Goal: Information Seeking & Learning: Learn about a topic

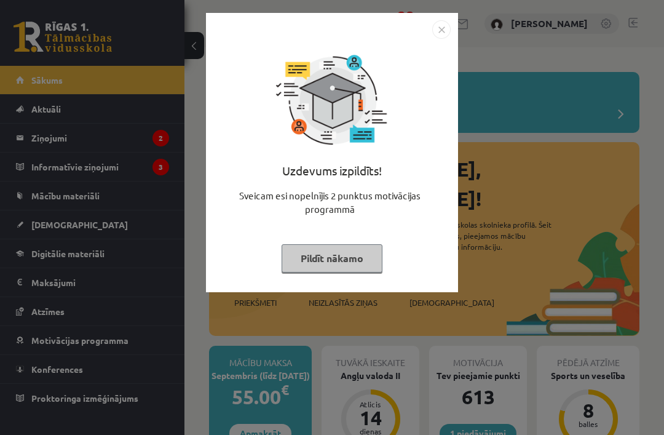
click at [359, 263] on button "Pildīt nākamo" at bounding box center [332, 258] width 101 height 28
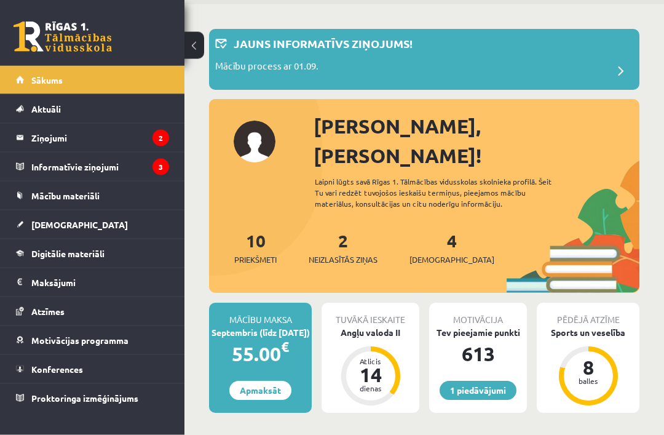
scroll to position [28, 0]
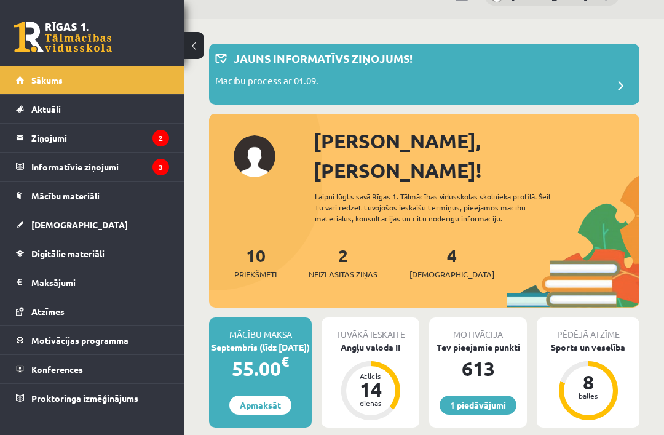
click at [151, 141] on legend "Ziņojumi 2" at bounding box center [100, 138] width 138 height 28
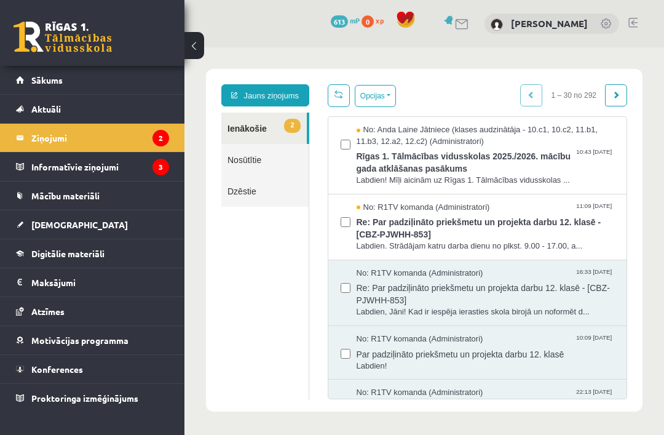
click at [531, 172] on span "Rīgas 1. Tālmācības vidusskolas 2025./2026. mācību gada atklāšanas pasākums" at bounding box center [486, 161] width 258 height 28
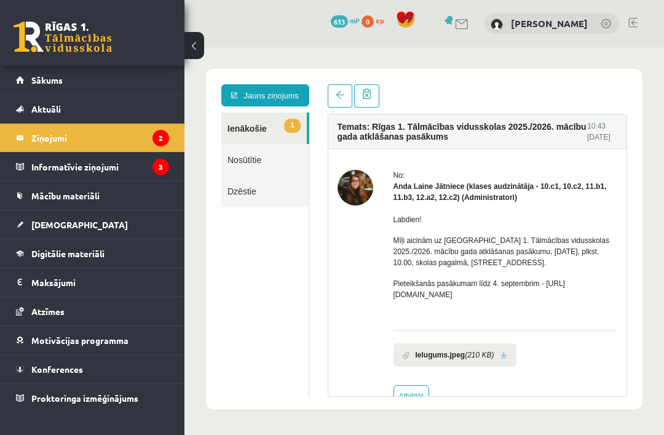
click at [339, 92] on span at bounding box center [340, 94] width 9 height 9
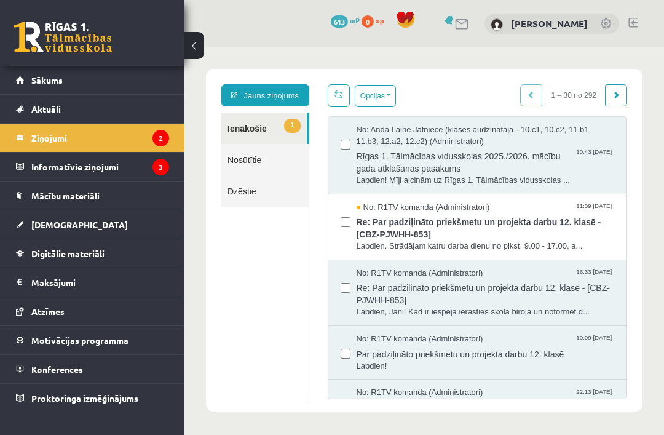
click at [567, 224] on span "Re: Par padziļināto priekšmetu un projekta darbu 12. klasē - [CBZ-PJWHH-853]" at bounding box center [486, 227] width 258 height 28
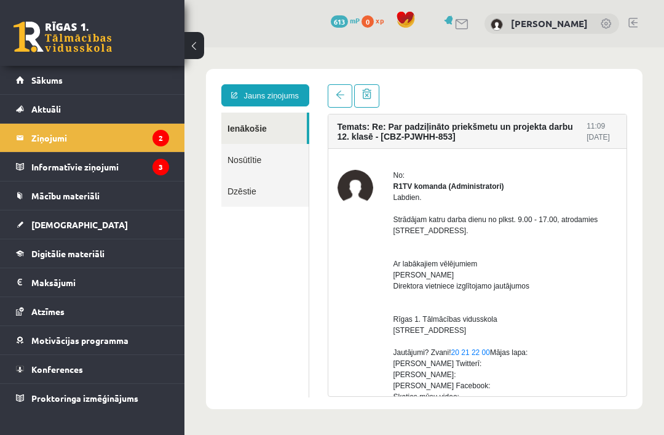
click at [336, 90] on link at bounding box center [340, 95] width 25 height 23
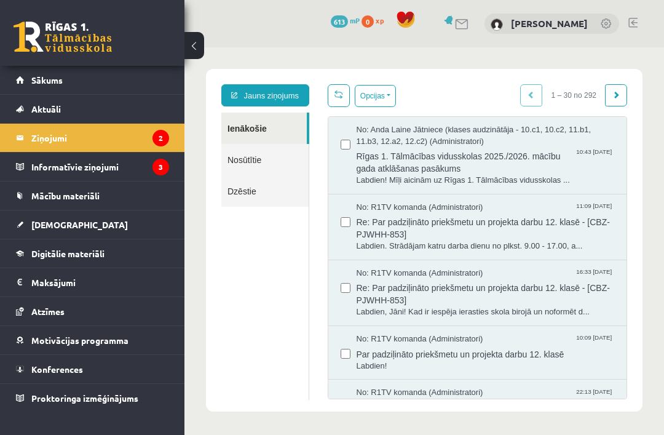
click at [160, 169] on icon "3" at bounding box center [160, 167] width 17 height 17
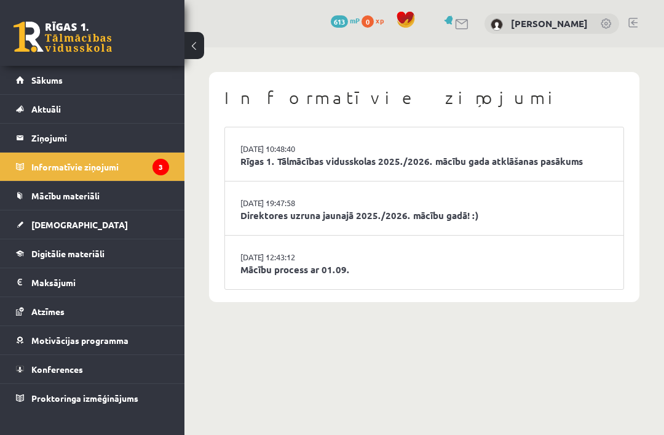
click at [582, 158] on link "Rīgas 1. Tālmācības vidusskolas 2025./2026. mācību gada atklāšanas pasākums" at bounding box center [424, 161] width 368 height 14
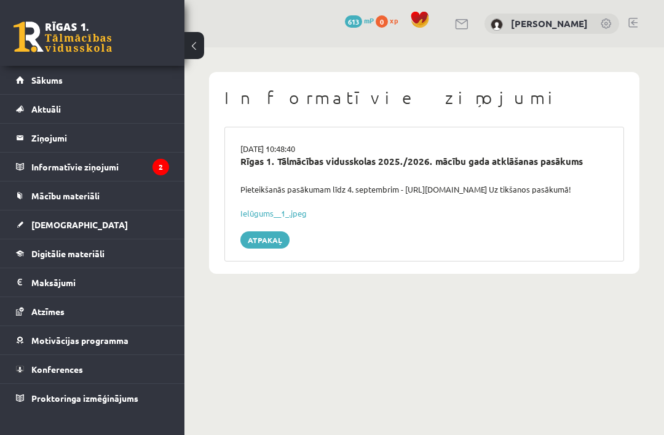
click at [154, 162] on icon "2" at bounding box center [160, 167] width 17 height 17
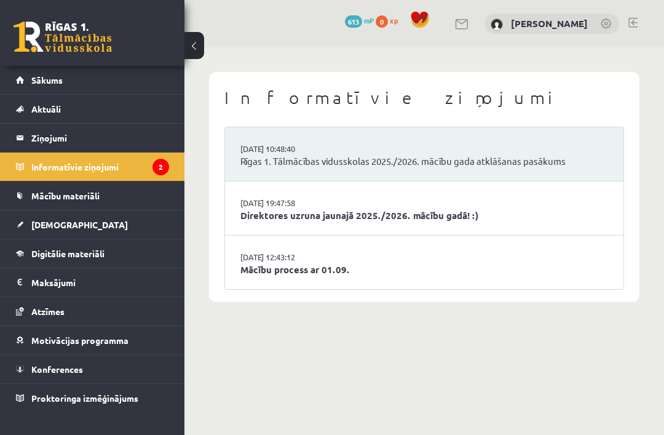
click at [457, 208] on link "Direktores uzruna jaunajā 2025./2026. mācību gadā! :)" at bounding box center [424, 215] width 368 height 14
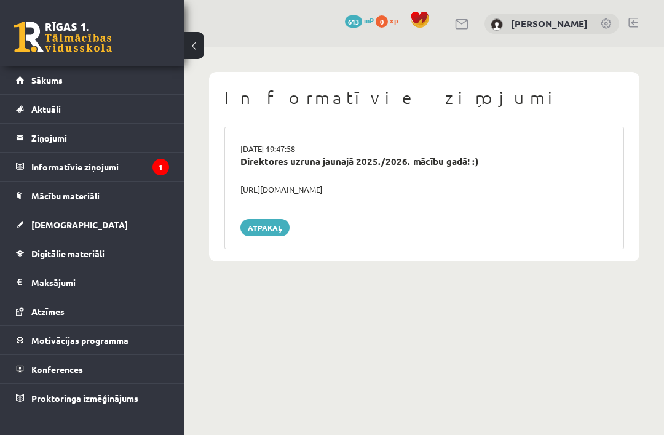
click at [157, 170] on icon "1" at bounding box center [160, 167] width 17 height 17
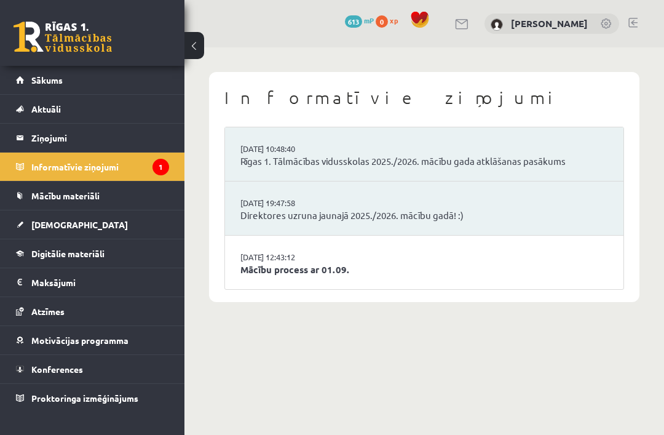
click at [426, 263] on link "Mācību process ar 01.09." at bounding box center [424, 270] width 368 height 14
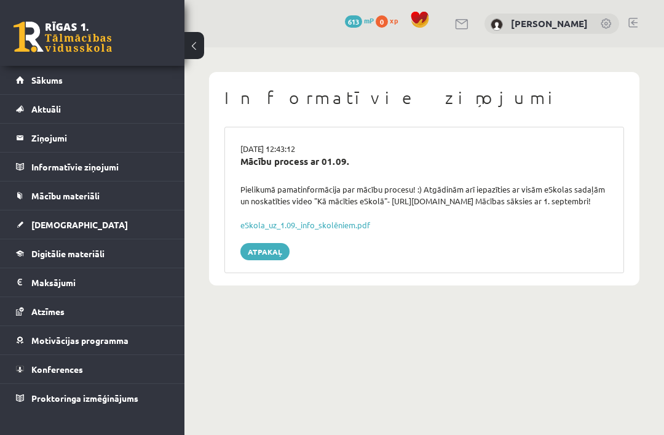
click at [144, 78] on link "Sākums" at bounding box center [92, 80] width 153 height 28
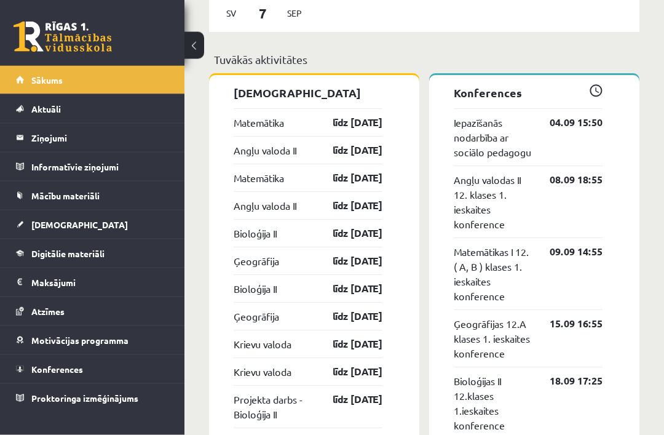
scroll to position [987, 0]
click at [28, 223] on link "[DEMOGRAPHIC_DATA]" at bounding box center [92, 224] width 153 height 28
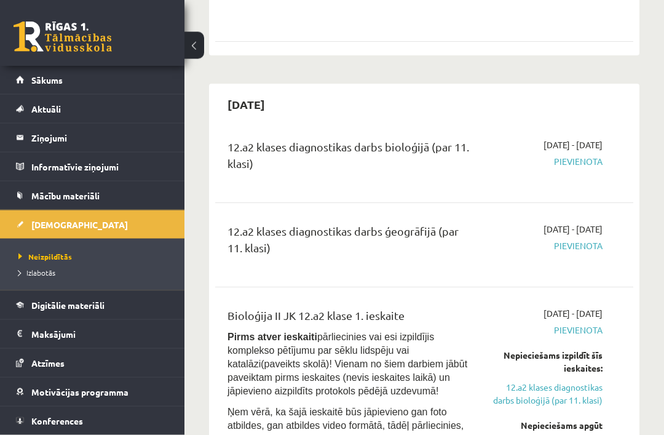
scroll to position [1204, 0]
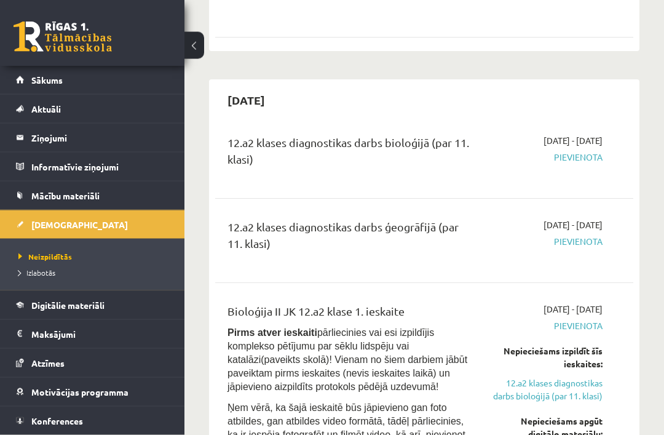
click at [153, 228] on link "[DEMOGRAPHIC_DATA]" at bounding box center [92, 224] width 153 height 28
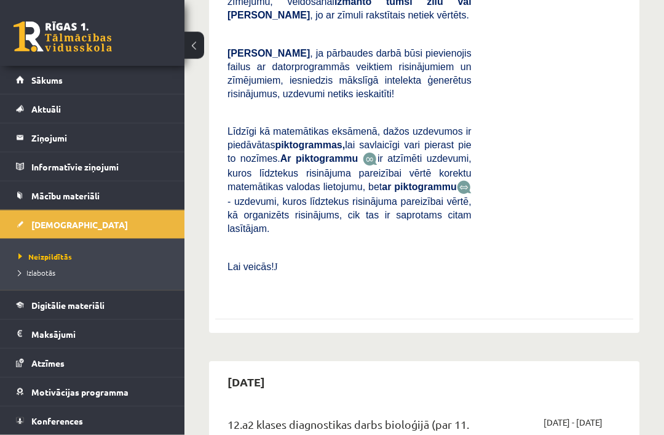
scroll to position [923, 0]
click at [150, 194] on link "Mācību materiāli" at bounding box center [92, 195] width 153 height 28
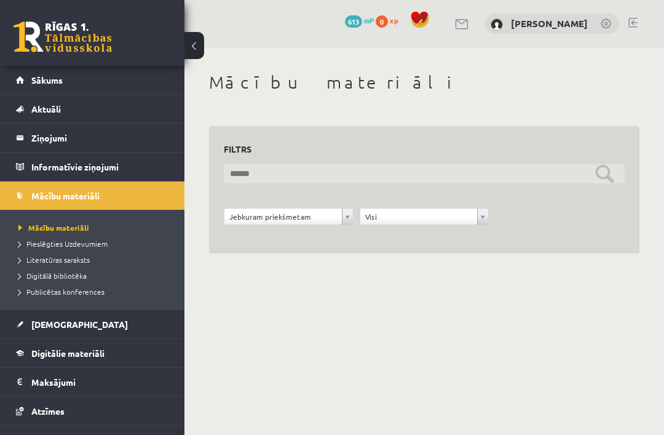
click at [601, 176] on input "text" at bounding box center [424, 173] width 401 height 19
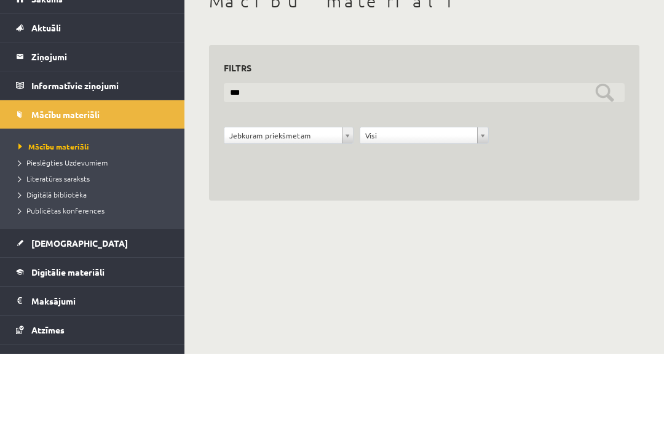
type input "***"
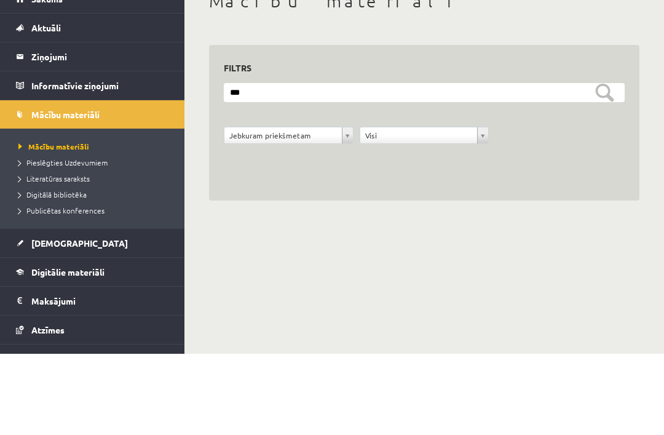
click at [610, 208] on div "**********" at bounding box center [424, 223] width 407 height 31
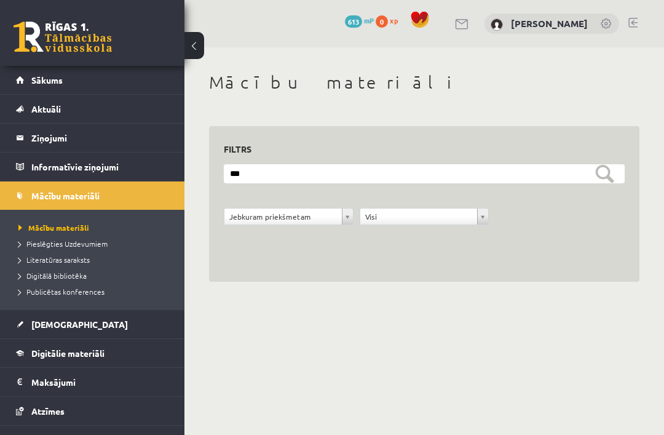
click at [149, 354] on link "Digitālie materiāli" at bounding box center [92, 353] width 153 height 28
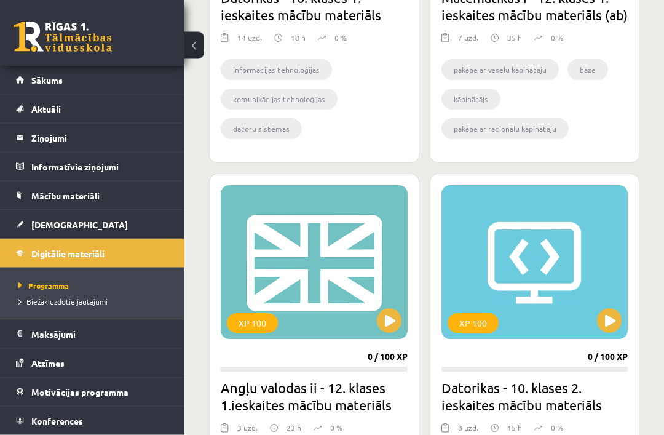
scroll to position [1345, 0]
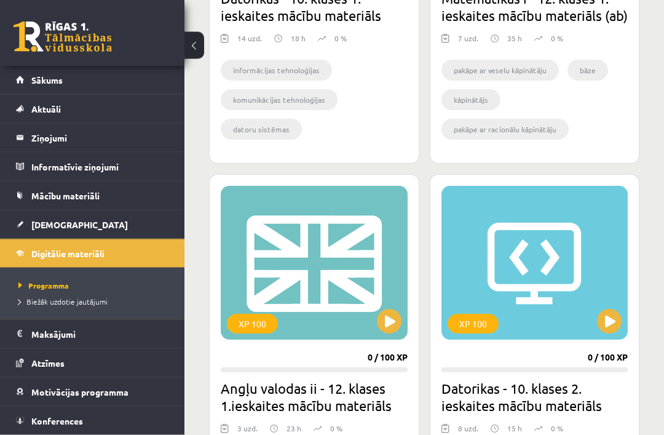
click at [386, 332] on button at bounding box center [389, 321] width 25 height 25
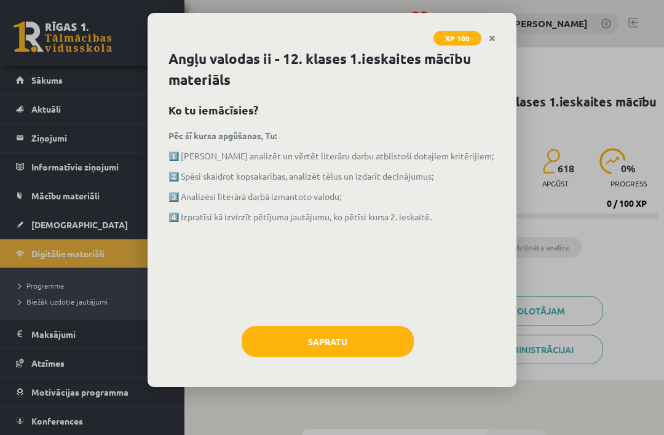
click at [374, 341] on button "Sapratu" at bounding box center [328, 341] width 172 height 31
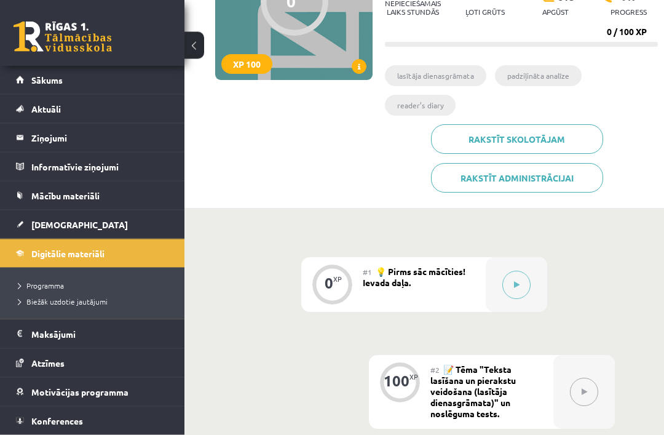
scroll to position [176, 0]
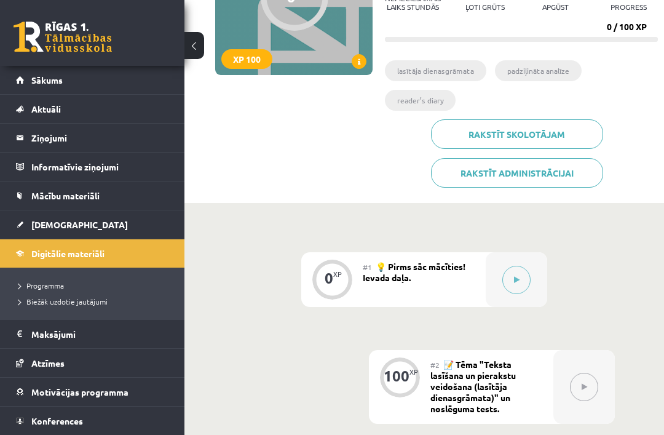
click at [518, 277] on icon at bounding box center [517, 279] width 6 height 7
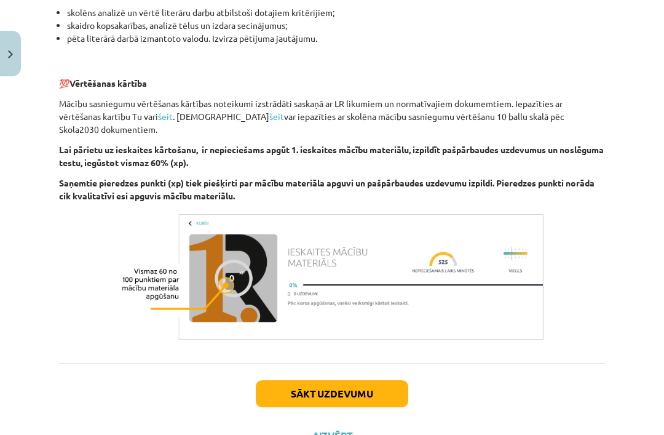
scroll to position [820, 0]
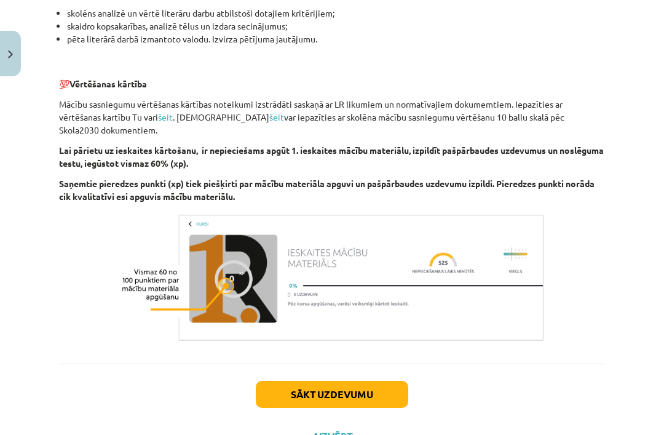
click at [392, 381] on button "Sākt uzdevumu" at bounding box center [332, 394] width 152 height 27
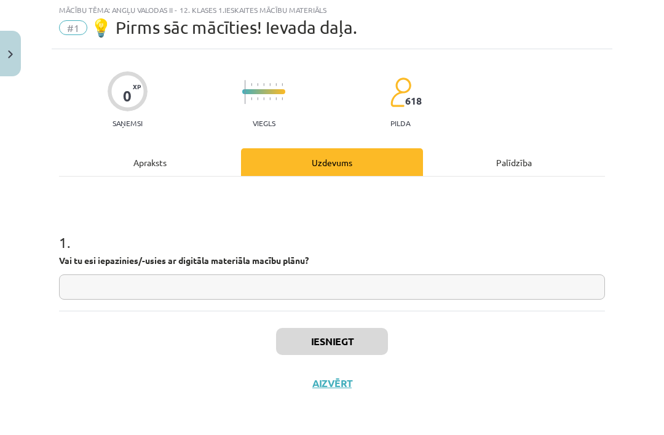
scroll to position [0, 0]
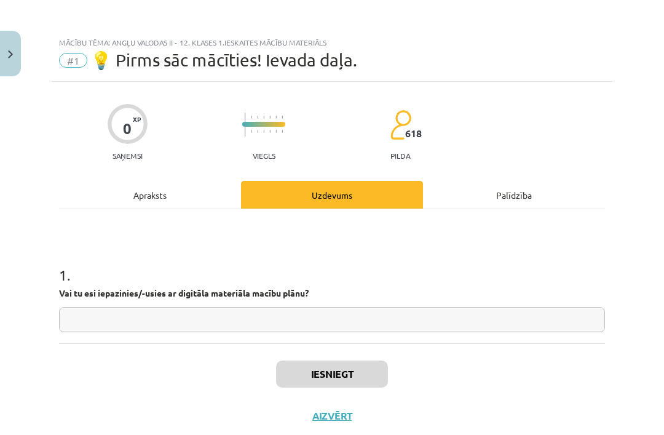
click at [481, 314] on input "text" at bounding box center [332, 319] width 546 height 25
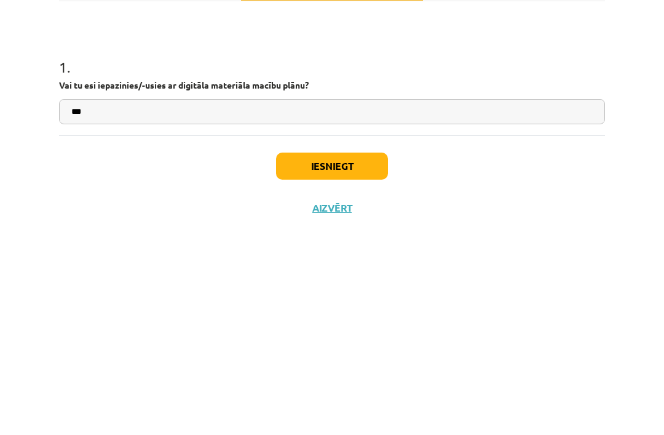
type input "**"
click at [350, 360] on button "Iesniegt" at bounding box center [332, 373] width 112 height 27
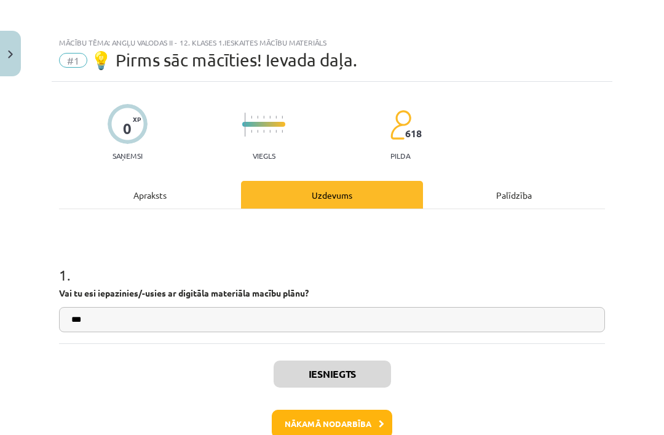
click at [365, 425] on button "Nākamā nodarbība" at bounding box center [332, 423] width 121 height 28
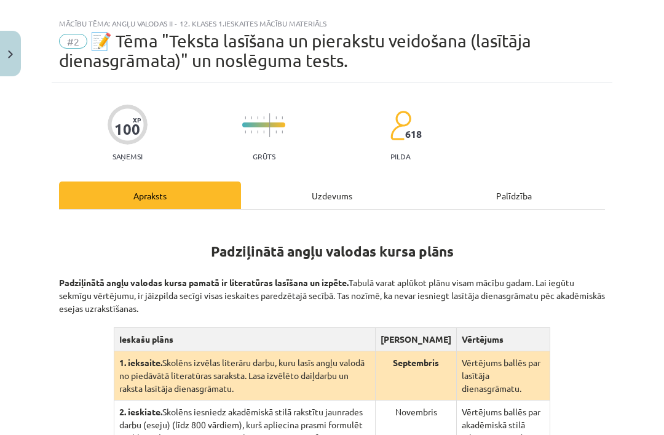
scroll to position [31, 0]
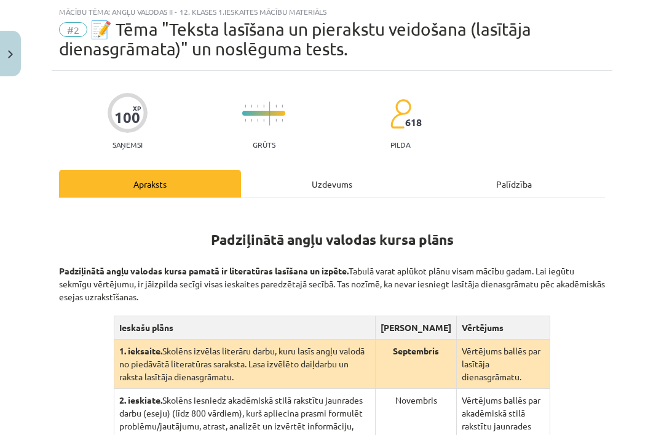
click at [4, 47] on button "Close" at bounding box center [10, 53] width 21 height 45
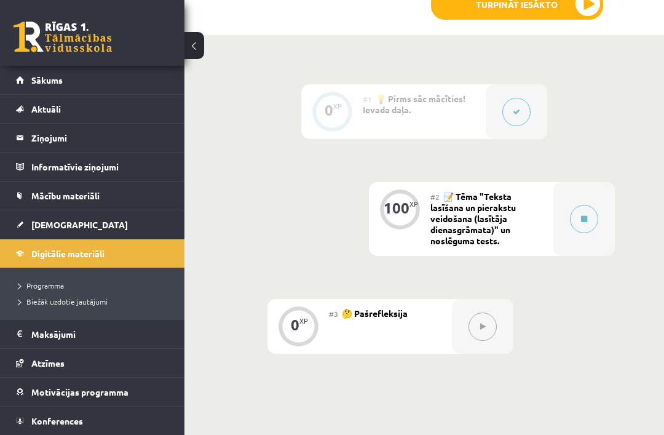
click at [587, 217] on icon at bounding box center [584, 218] width 6 height 7
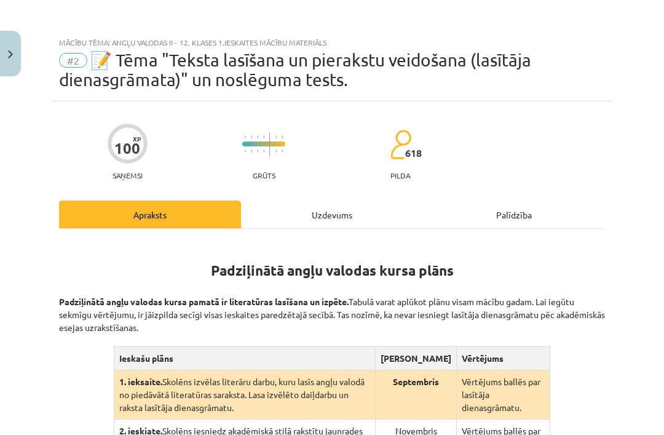
click at [361, 204] on div "Uzdevums" at bounding box center [332, 214] width 182 height 28
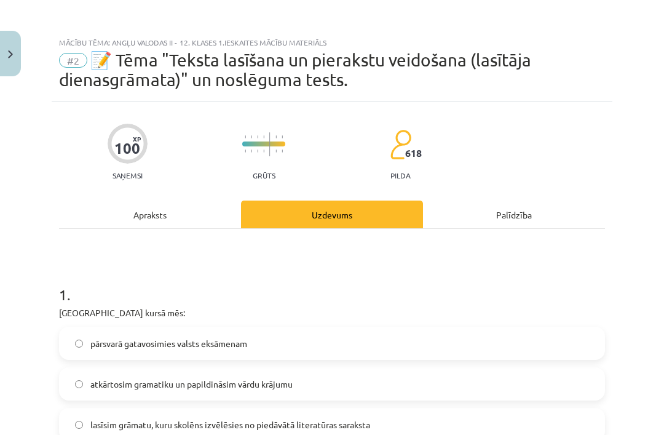
scroll to position [0, 0]
click at [187, 211] on div "Apraksts" at bounding box center [150, 214] width 182 height 28
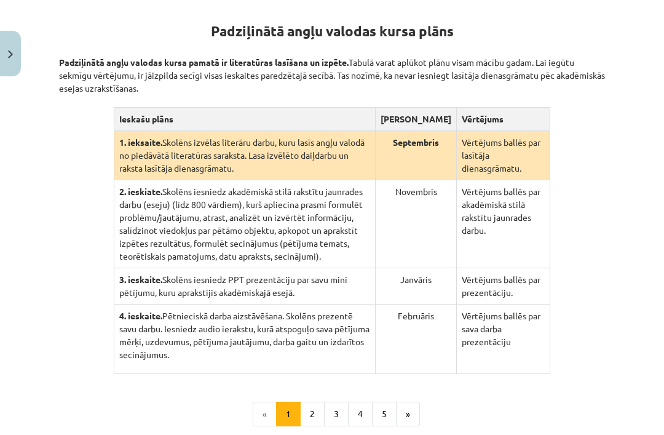
scroll to position [239, 0]
click at [310, 426] on button "2" at bounding box center [312, 413] width 25 height 25
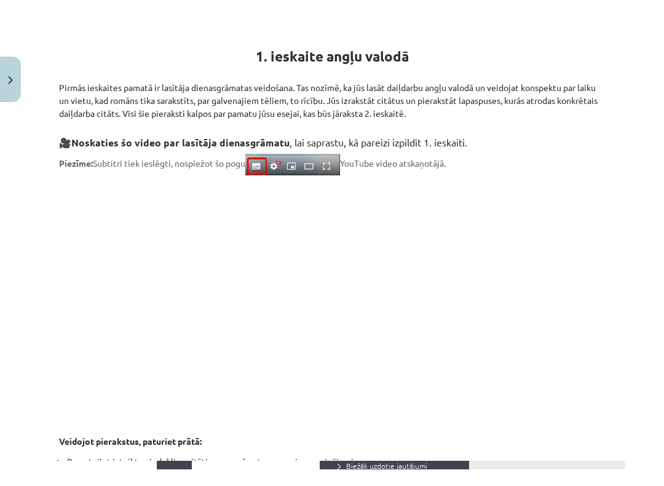
scroll to position [0, 0]
